Goal: Navigation & Orientation: Find specific page/section

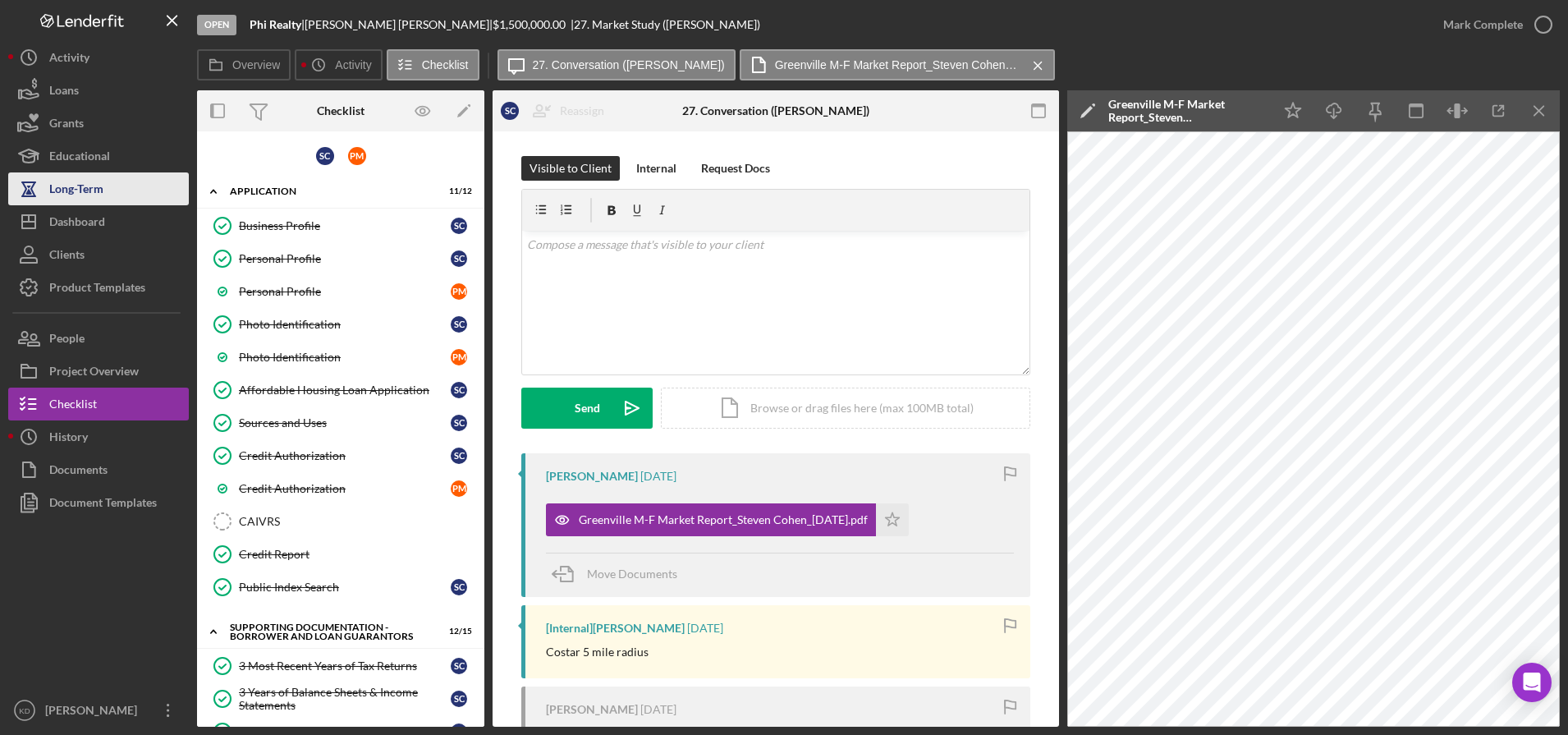
scroll to position [807, 0]
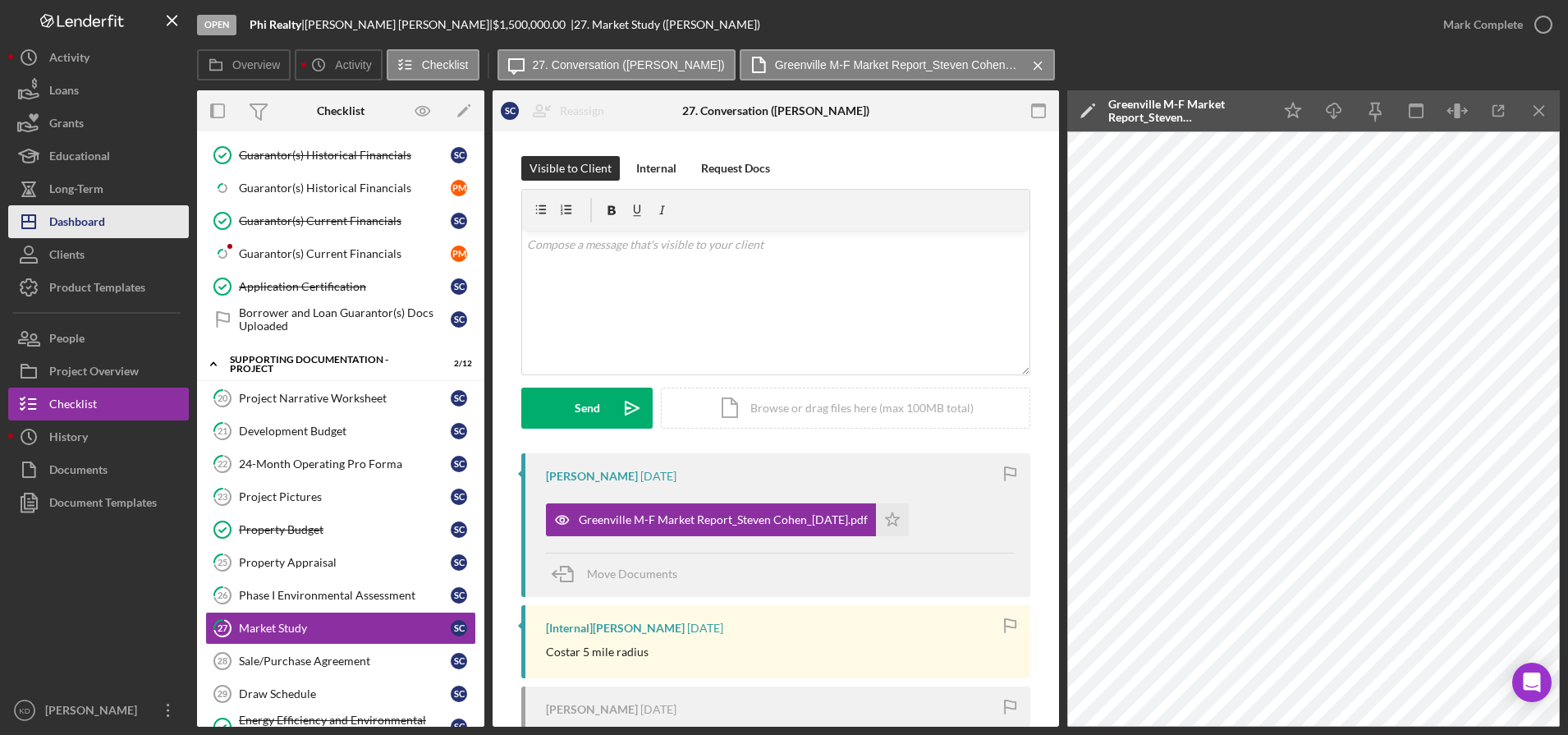
click at [115, 236] on button "Icon/Dashboard Dashboard" at bounding box center [99, 221] width 181 height 32
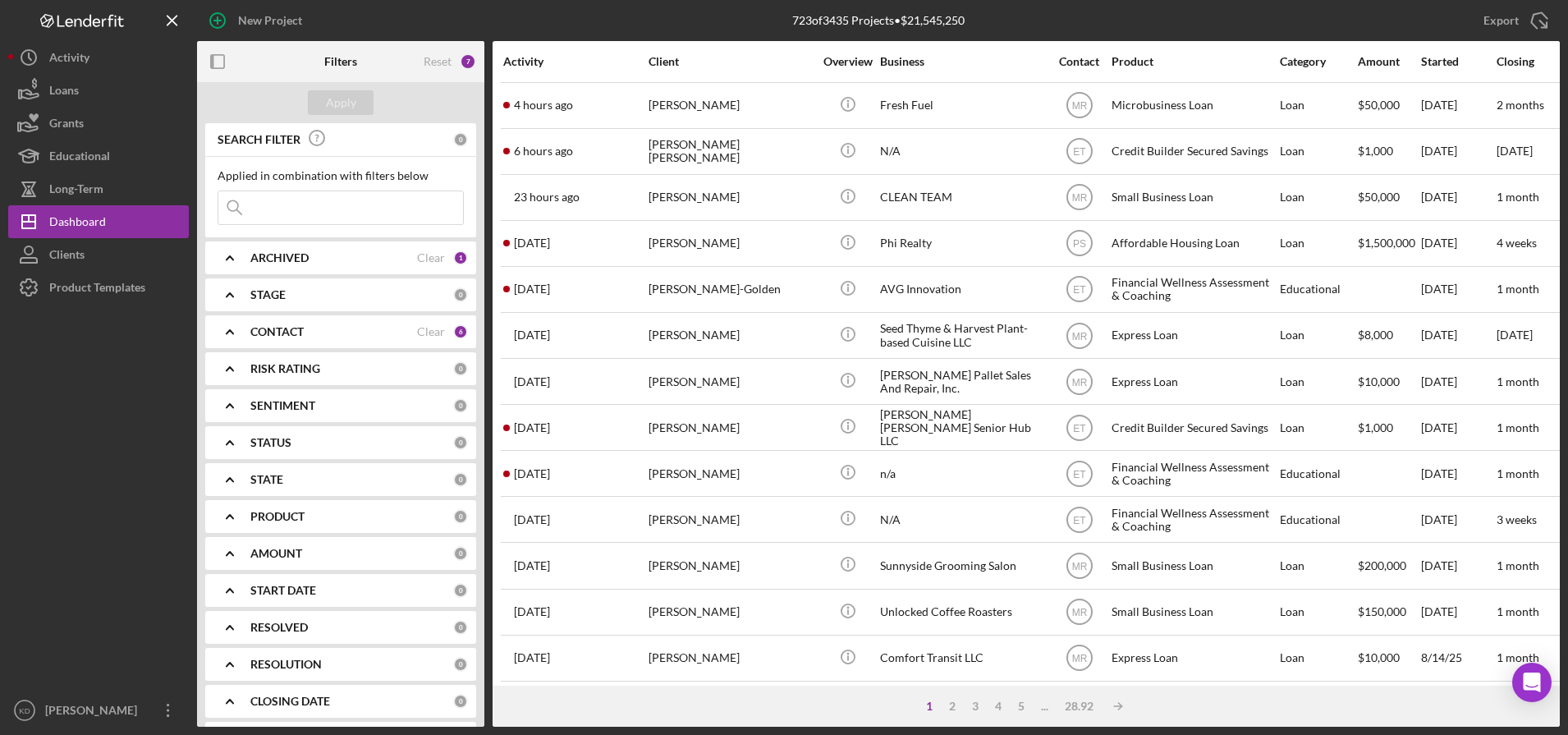
click at [742, 701] on div "1 2 3 4 5 ... 28.92 Icon/Table Sort Arrow" at bounding box center [1026, 706] width 1067 height 41
click at [523, 59] on div "Activity" at bounding box center [575, 61] width 143 height 13
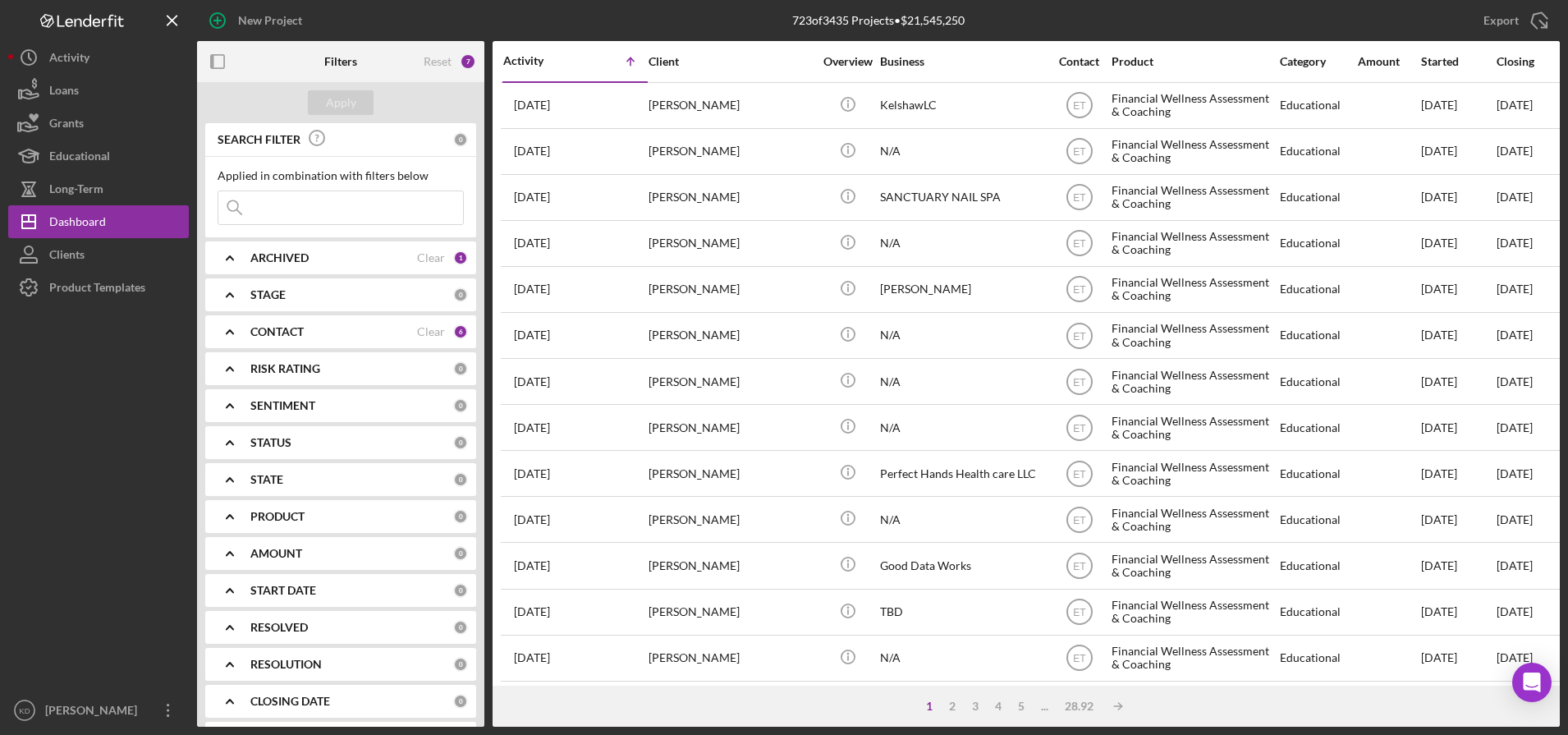
click at [523, 59] on div "Activity" at bounding box center [539, 60] width 73 height 13
